Goal: Check status: Check status

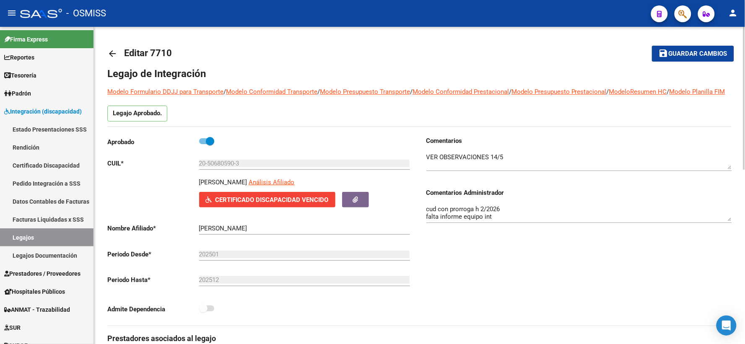
click at [689, 51] on span "Guardar cambios" at bounding box center [698, 54] width 59 height 8
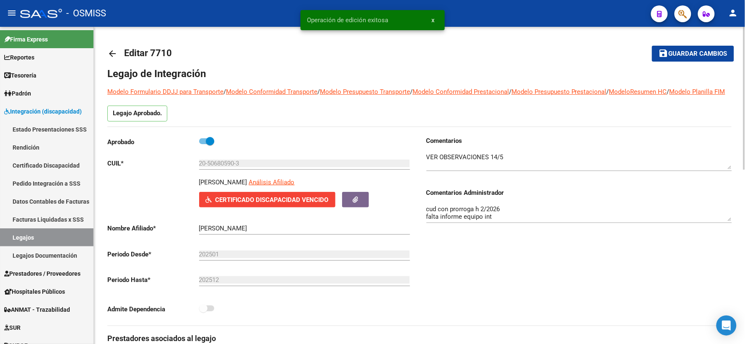
click at [111, 55] on mat-icon "arrow_back" at bounding box center [112, 54] width 10 height 10
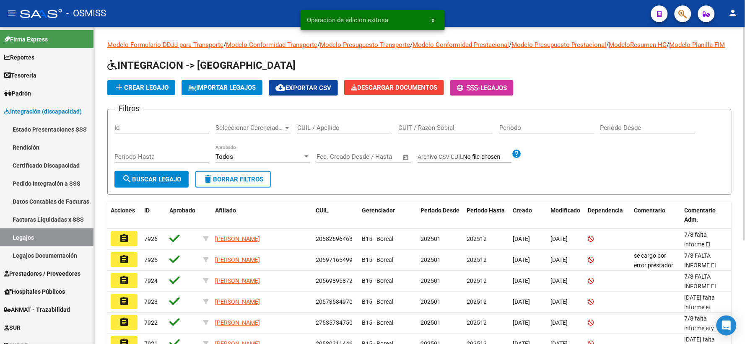
click at [354, 132] on input "CUIL / Apellido" at bounding box center [344, 128] width 95 height 8
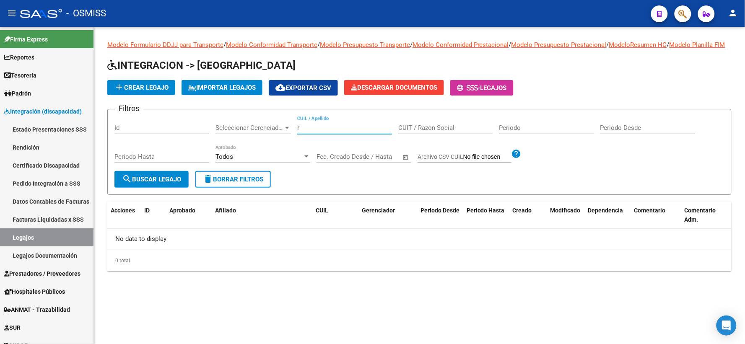
type input "r"
drag, startPoint x: 336, startPoint y: 139, endPoint x: 213, endPoint y: 131, distance: 123.9
click at [213, 131] on div "Filtros Id Seleccionar Gerenciador Seleccionar Gerenciador ballestero CUIL / Ap…" at bounding box center [419, 143] width 610 height 55
type input "27592613374"
click at [667, 83] on app-list-header "INTEGRACION -> Legajos add Crear Legajo IMPORTAR LEGAJOS cloud_download Exporta…" at bounding box center [419, 127] width 624 height 136
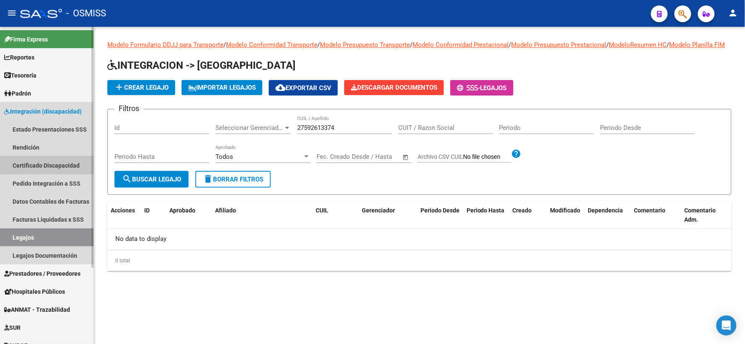
click at [41, 163] on link "Certificado Discapacidad" at bounding box center [46, 165] width 93 height 18
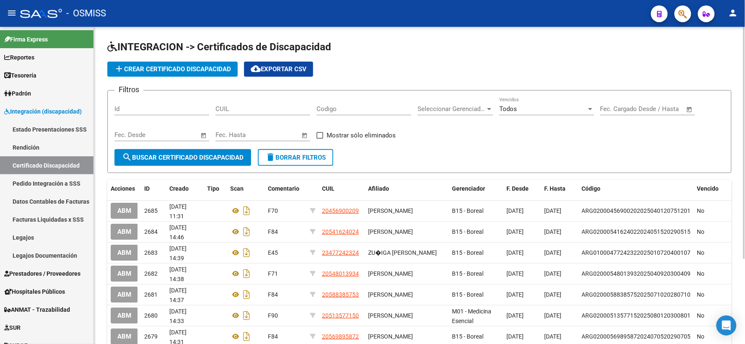
click at [238, 107] on input "CUIL" at bounding box center [262, 109] width 95 height 8
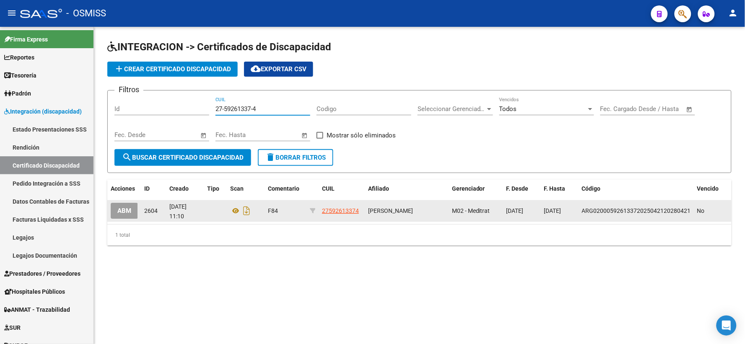
type input "27-59261337-4"
click at [122, 208] on span "ABM" at bounding box center [124, 211] width 14 height 8
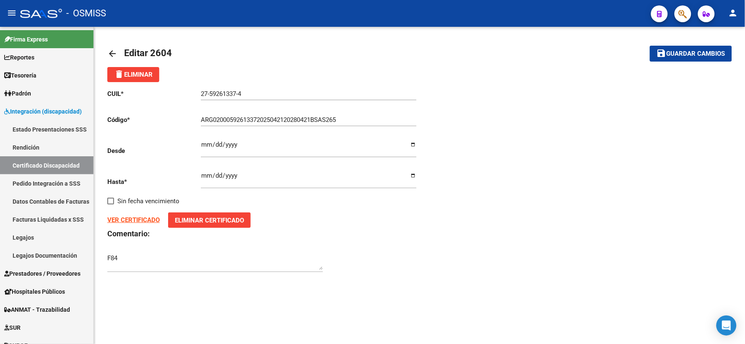
click at [136, 220] on strong "VER CERTIFICADO" at bounding box center [133, 220] width 52 height 8
click at [47, 111] on span "Integración (discapacidad)" at bounding box center [43, 111] width 78 height 9
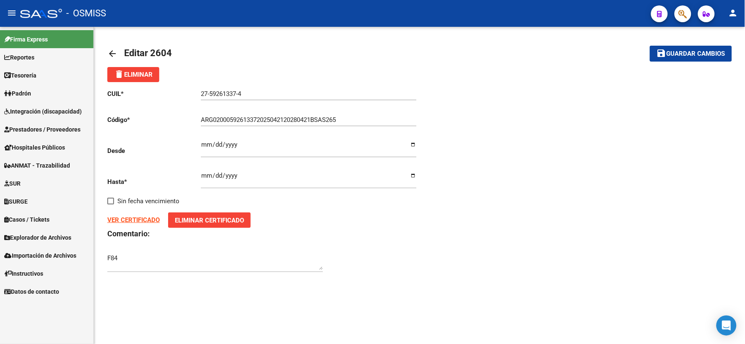
click at [40, 108] on span "Integración (discapacidad)" at bounding box center [43, 111] width 78 height 9
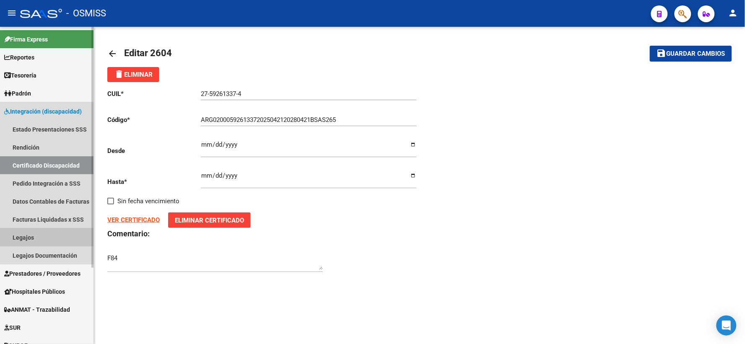
click at [28, 236] on link "Legajos" at bounding box center [46, 237] width 93 height 18
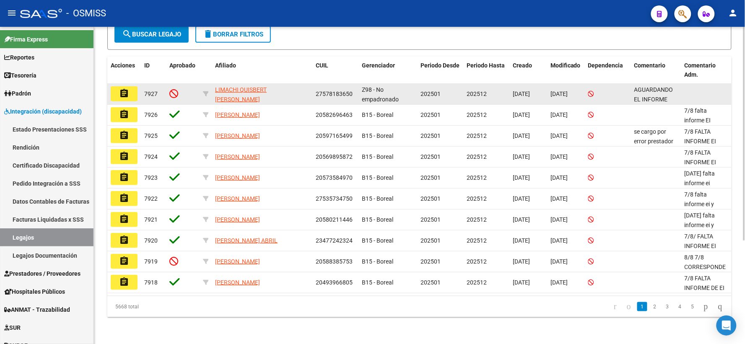
scroll to position [153, 0]
click at [115, 93] on button "assignment" at bounding box center [124, 93] width 27 height 15
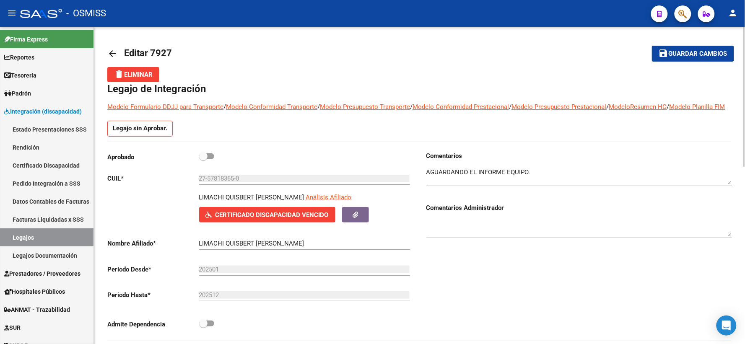
click at [684, 57] on button "save Guardar cambios" at bounding box center [693, 54] width 82 height 16
